Goal: Find specific page/section: Find specific page/section

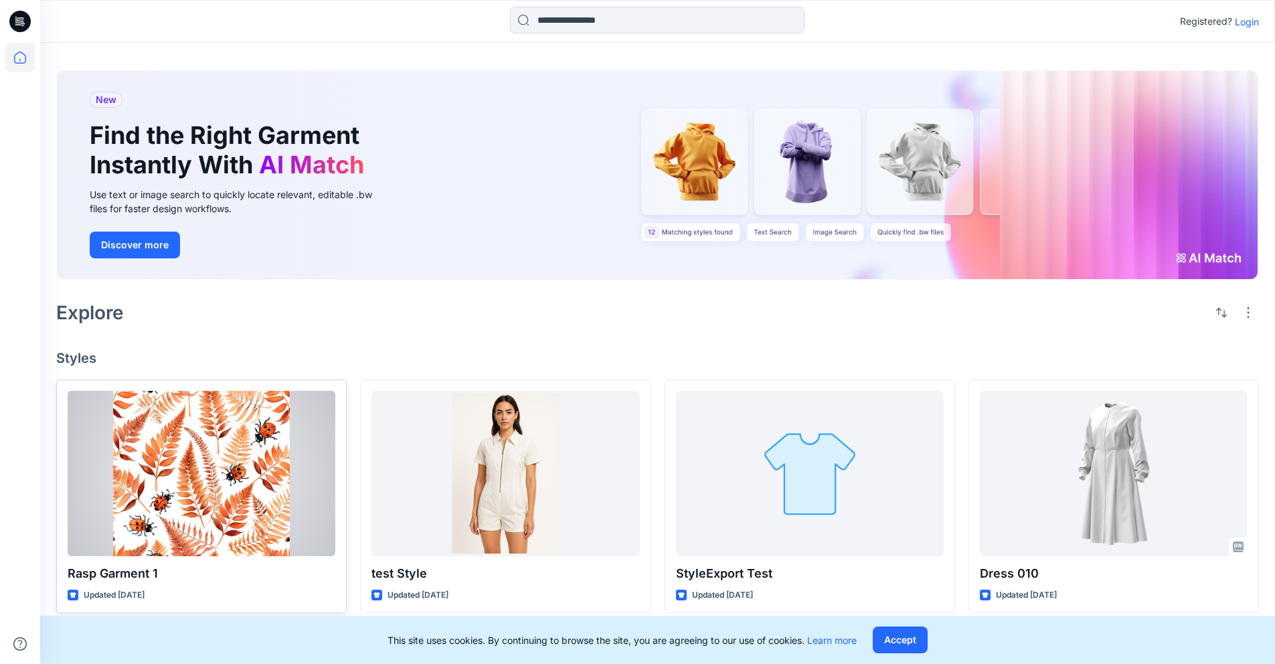
click at [163, 474] on div at bounding box center [202, 473] width 268 height 165
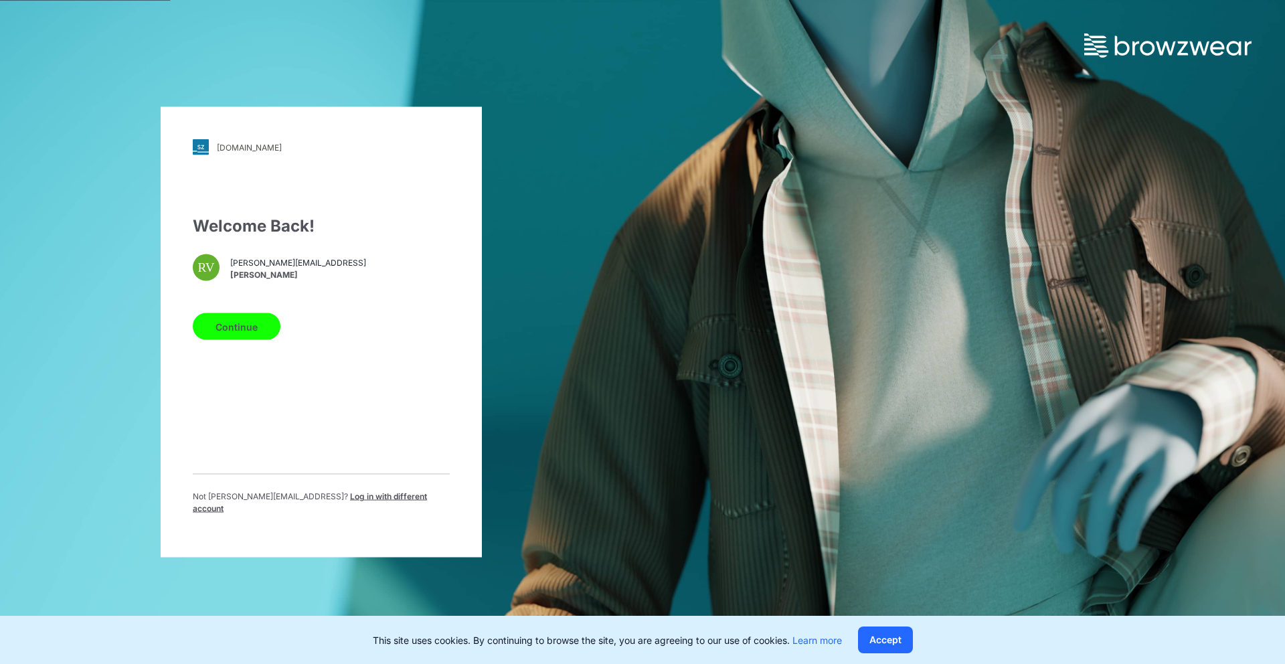
click at [269, 321] on button "Continue" at bounding box center [237, 326] width 88 height 27
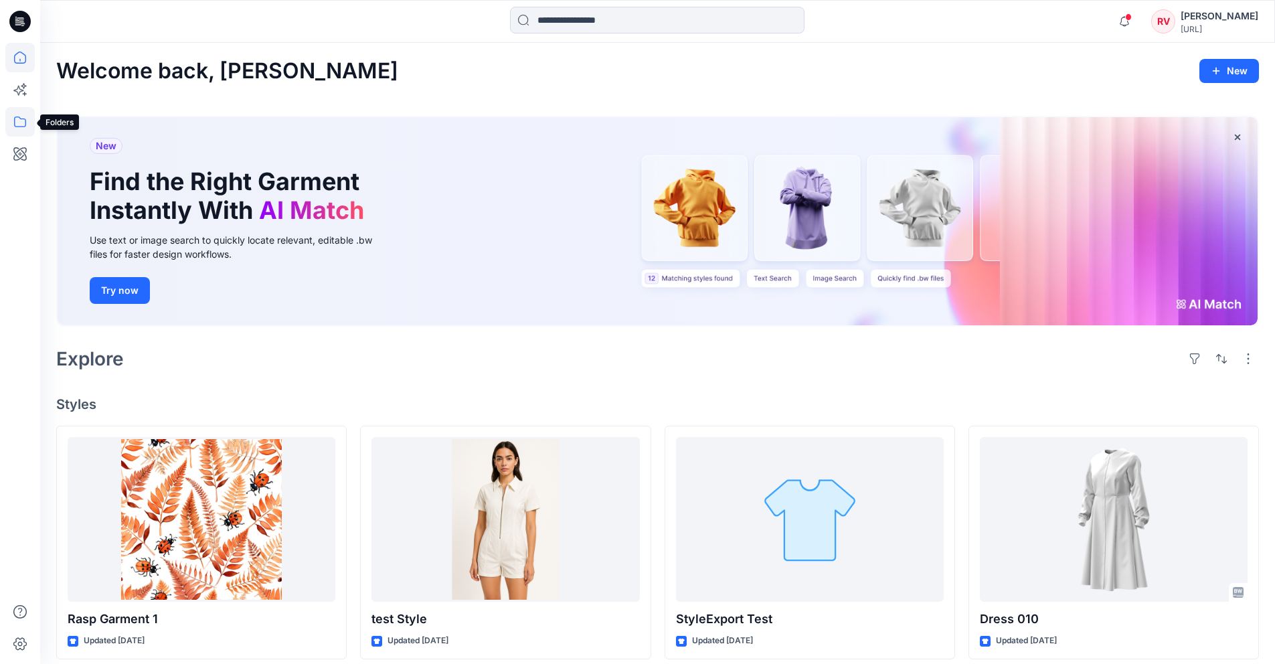
click at [23, 112] on icon at bounding box center [19, 121] width 29 height 29
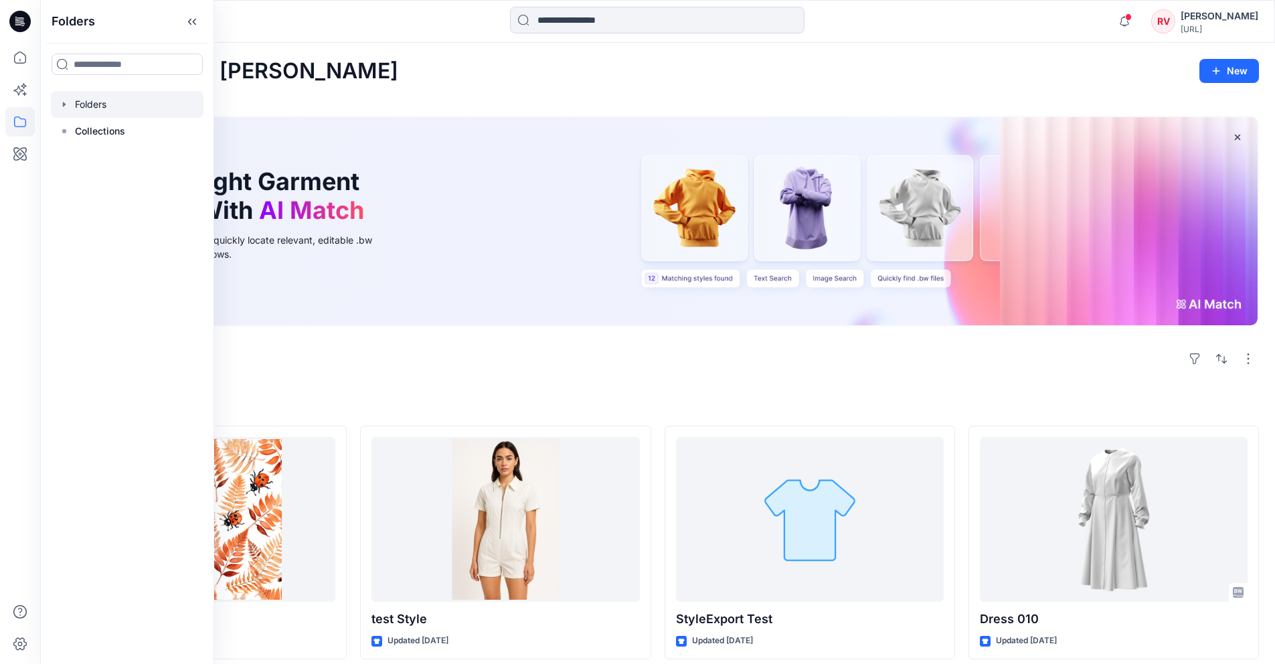
click at [90, 110] on div at bounding box center [127, 104] width 153 height 27
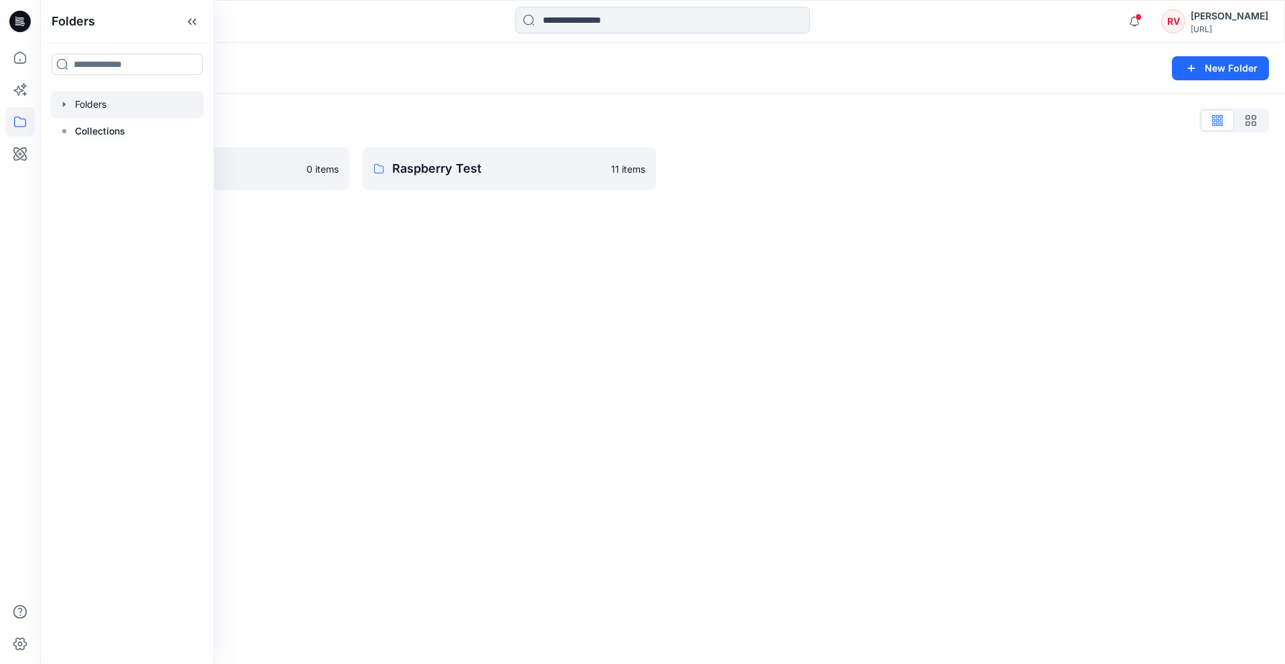
click at [418, 305] on div "Folders New Folder Folders List Rasp Group M1 0 items Raspberry Test 11 items" at bounding box center [662, 353] width 1245 height 621
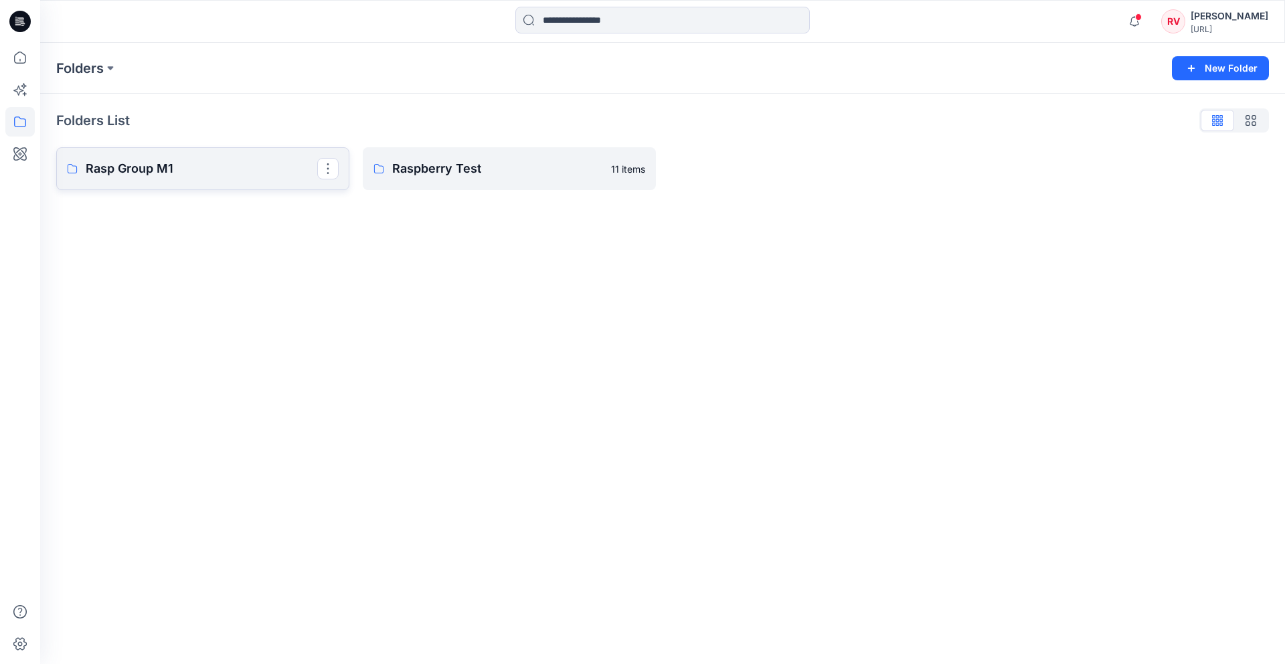
click at [212, 164] on p "Rasp Group M1" at bounding box center [202, 168] width 232 height 19
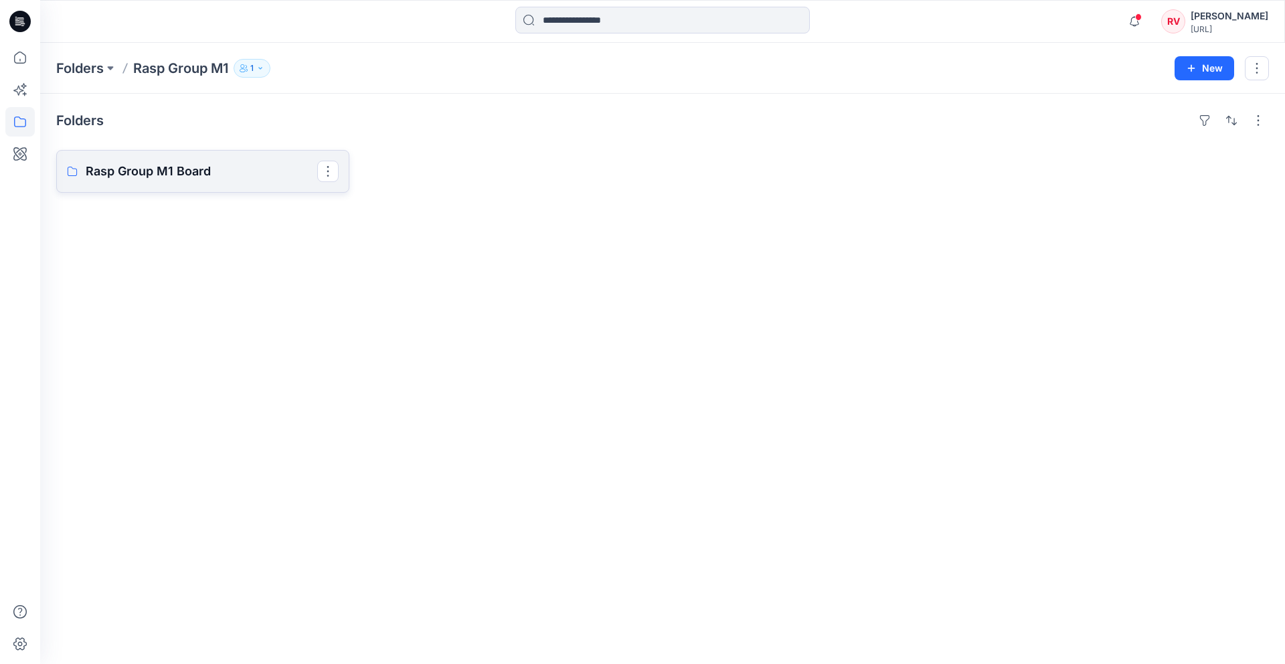
click at [209, 189] on link "Rasp Group M1 Board" at bounding box center [202, 171] width 293 height 43
click at [280, 172] on p "Rasp Group M1 Board" at bounding box center [202, 171] width 232 height 19
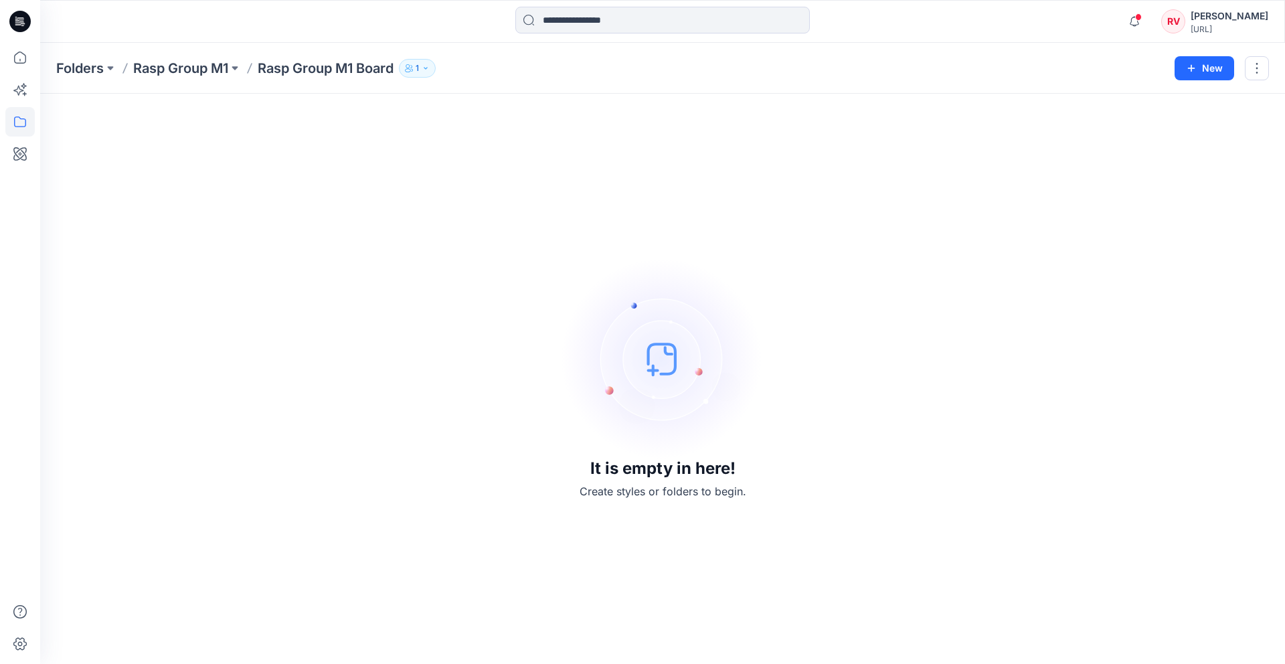
click at [349, 268] on div "It is empty in here! Create styles or folders to begin." at bounding box center [662, 379] width 1213 height 538
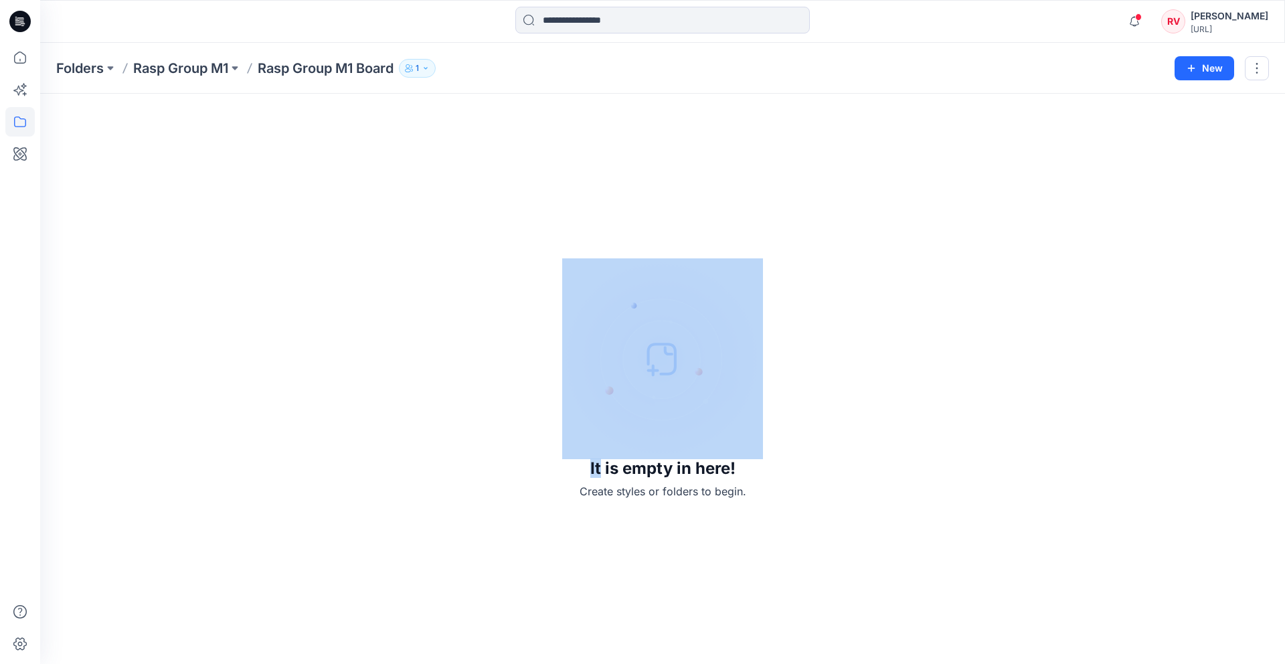
click at [349, 268] on div "It is empty in here! Create styles or folders to begin." at bounding box center [662, 379] width 1213 height 538
click at [351, 273] on div "It is empty in here! Create styles or folders to begin." at bounding box center [662, 379] width 1213 height 538
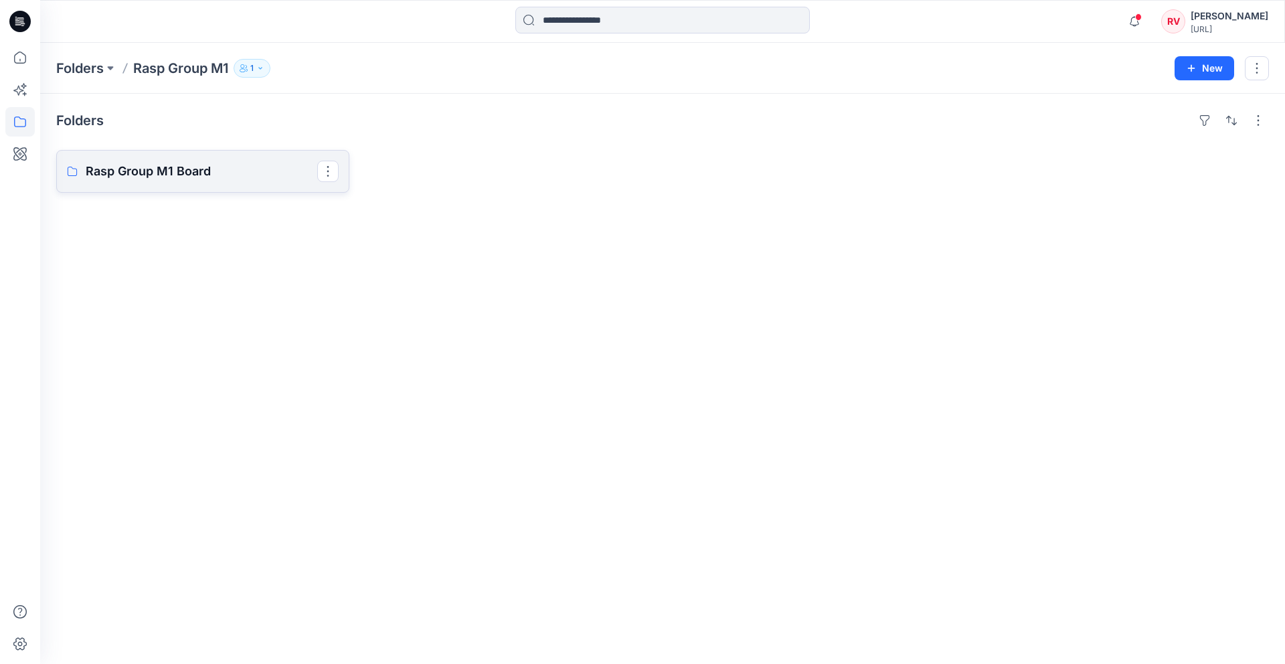
click at [179, 163] on p "Rasp Group M1 Board" at bounding box center [202, 171] width 232 height 19
click at [365, 35] on div at bounding box center [662, 21] width 623 height 29
click at [192, 170] on p "Rasp Group M1 Board" at bounding box center [202, 171] width 232 height 19
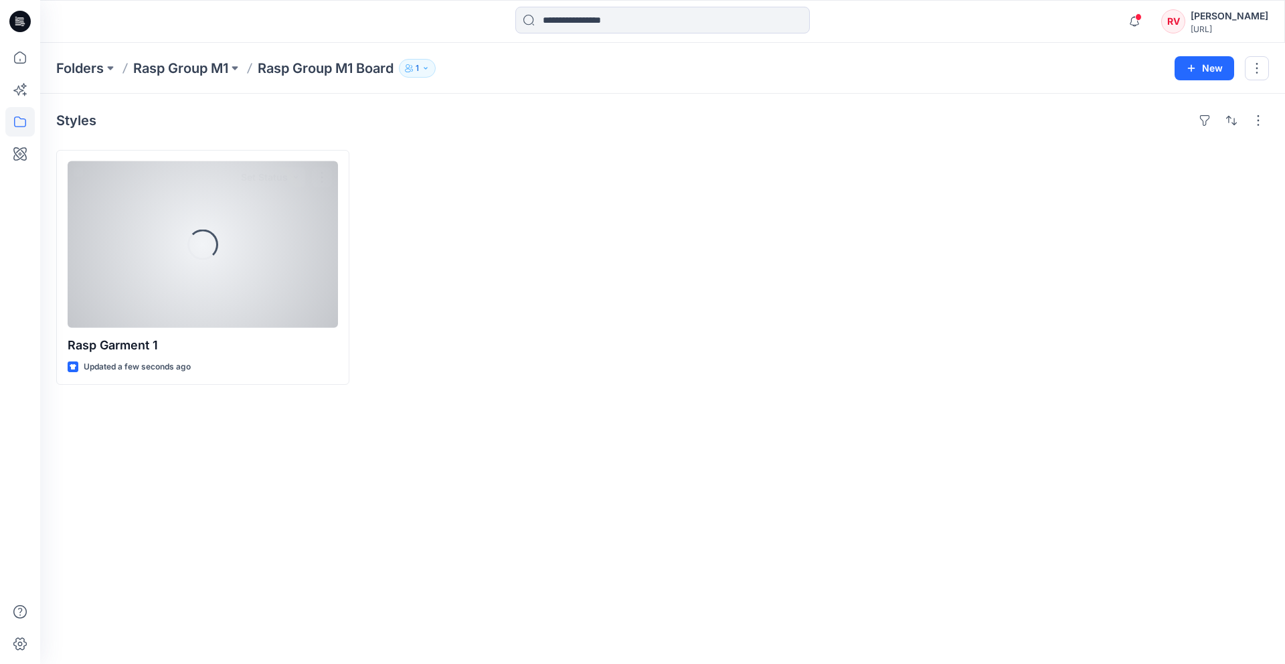
click at [192, 170] on div "Loading..." at bounding box center [203, 244] width 270 height 167
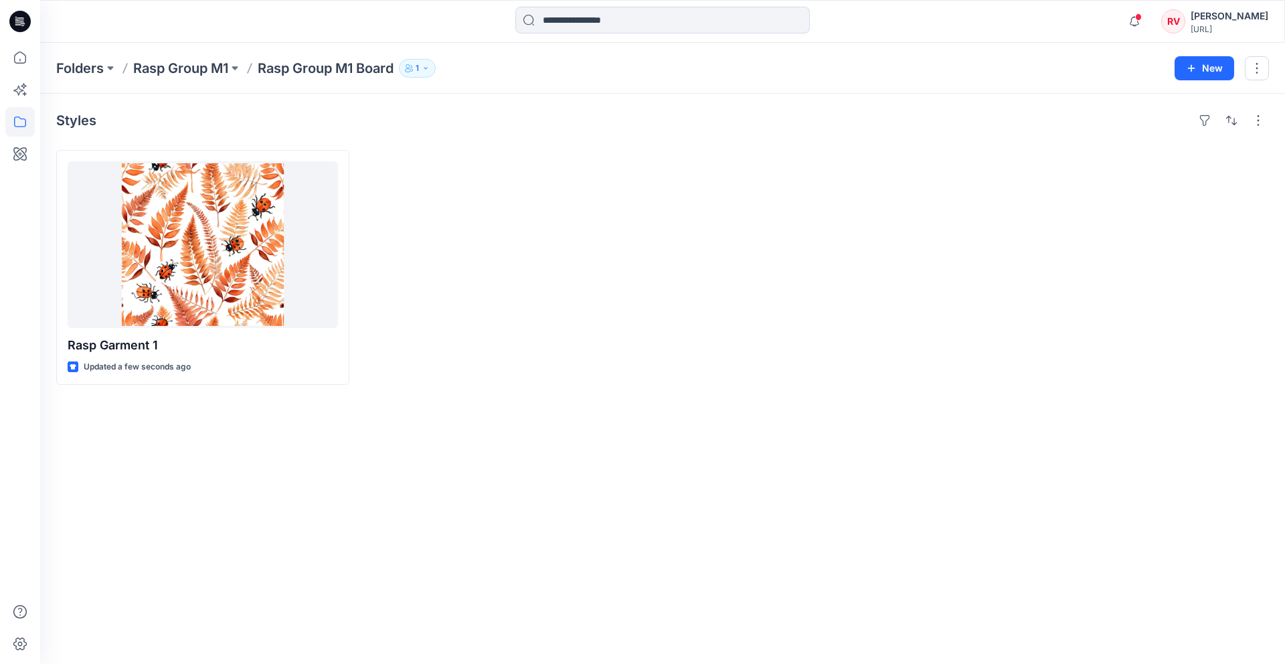
click at [453, 207] on div at bounding box center [509, 267] width 293 height 235
